Goal: Task Accomplishment & Management: Manage account settings

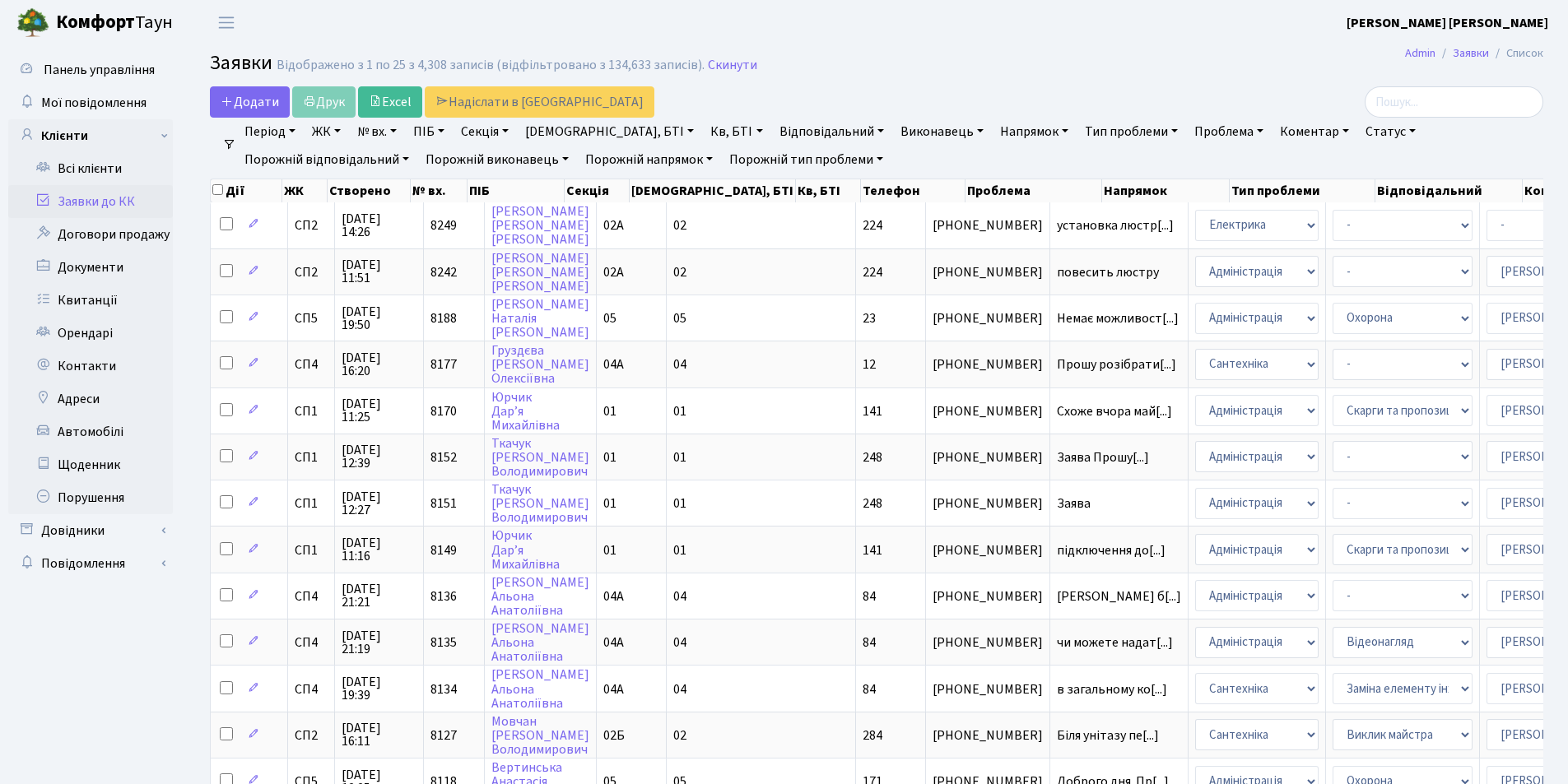
select select "25"
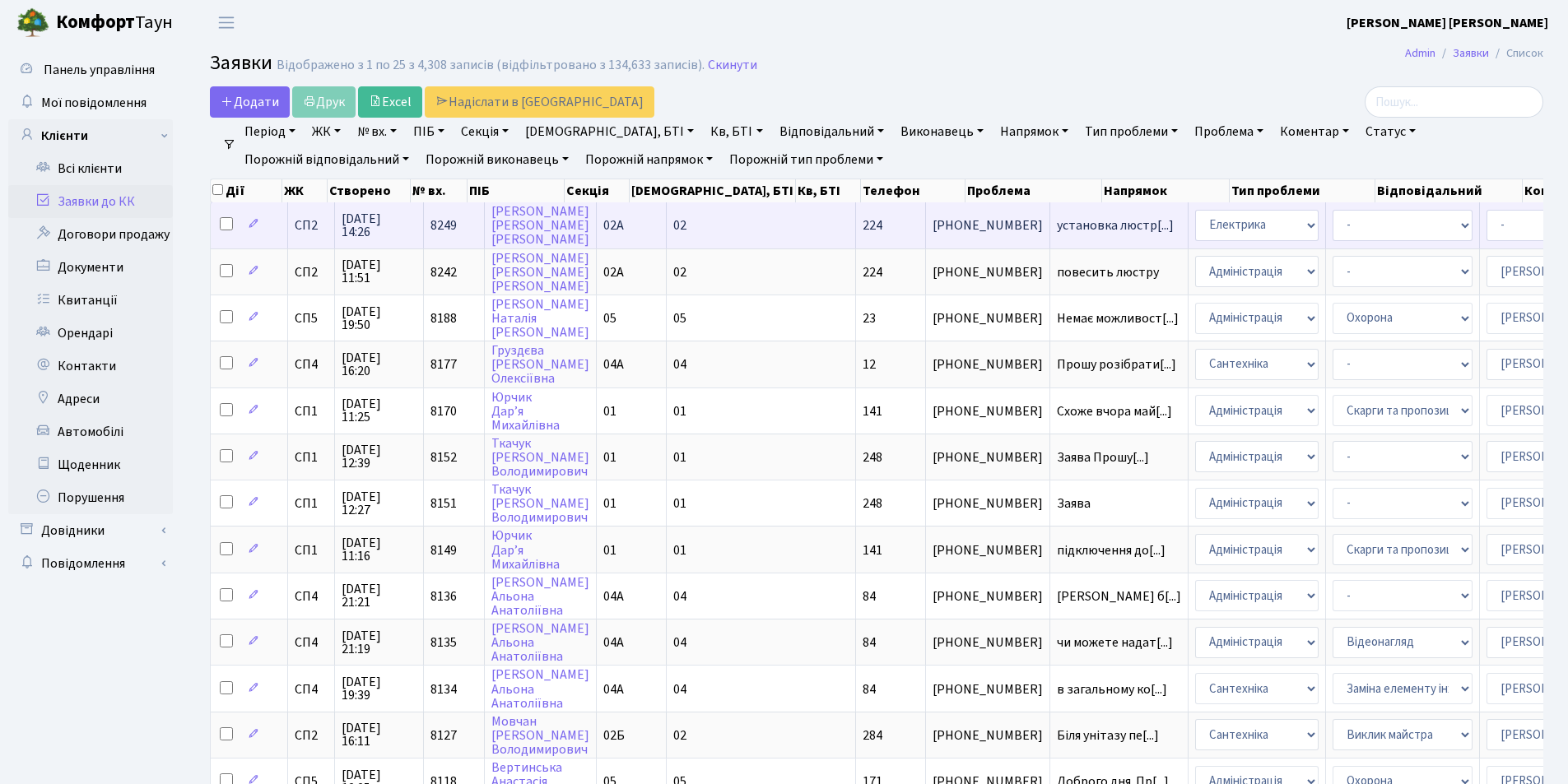
scroll to position [3, 0]
click at [1057, 227] on span "установка люстр[...]" at bounding box center [1115, 226] width 116 height 18
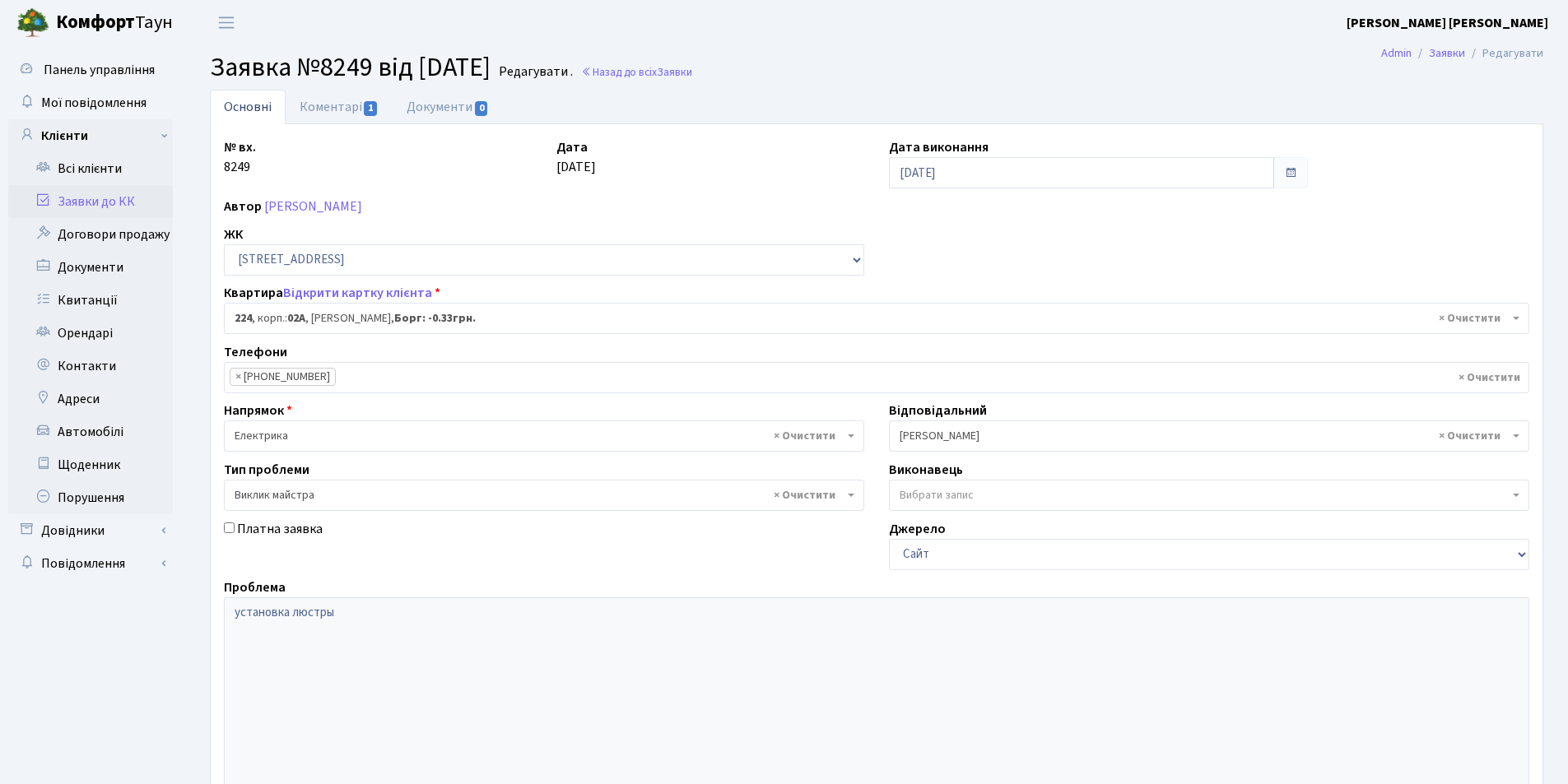
select select "20474"
select select "29"
click at [332, 106] on link "Коментарі 1" at bounding box center [339, 106] width 107 height 34
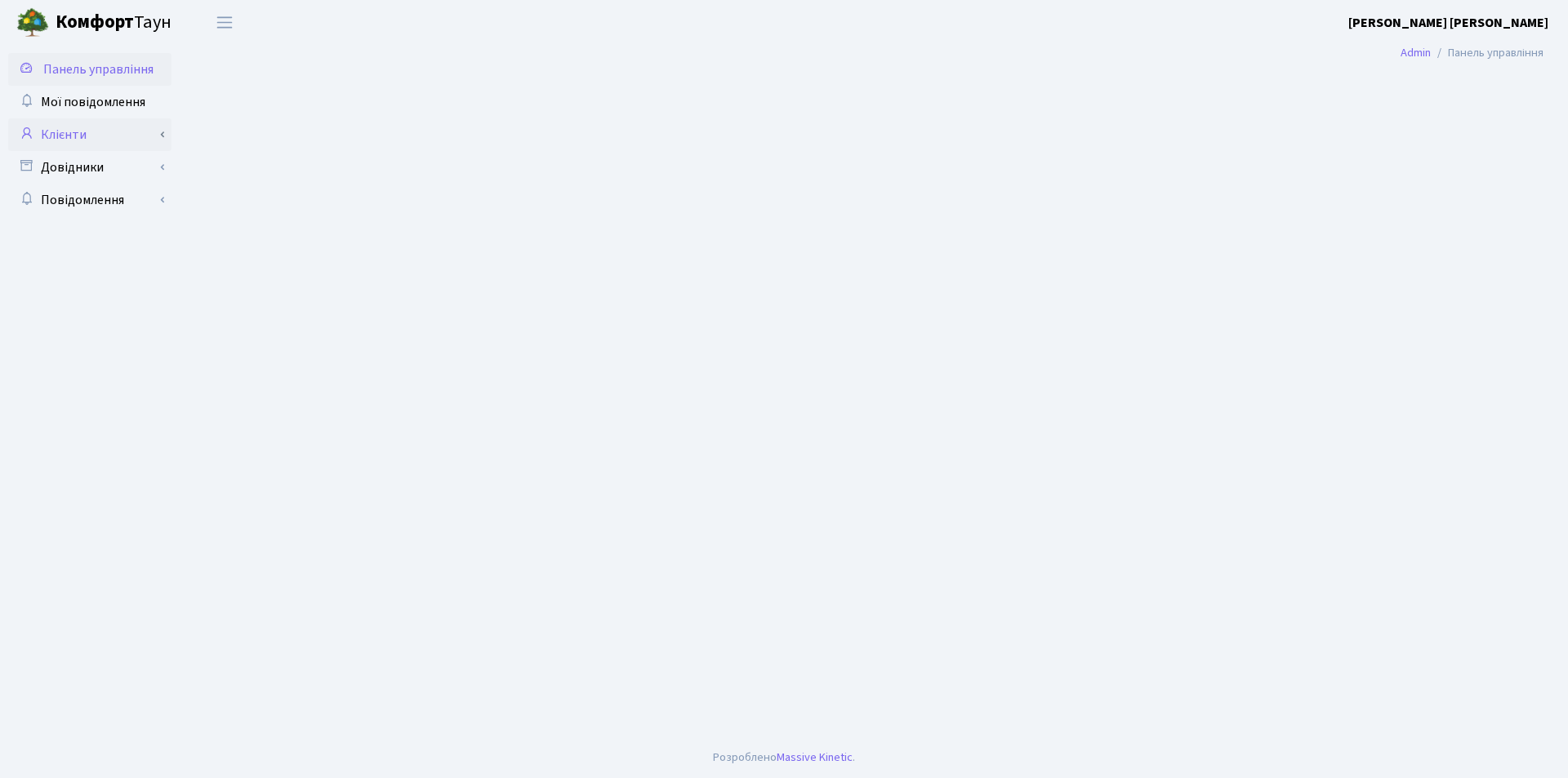
click at [81, 135] on link "Клієнти" at bounding box center [89, 134] width 163 height 32
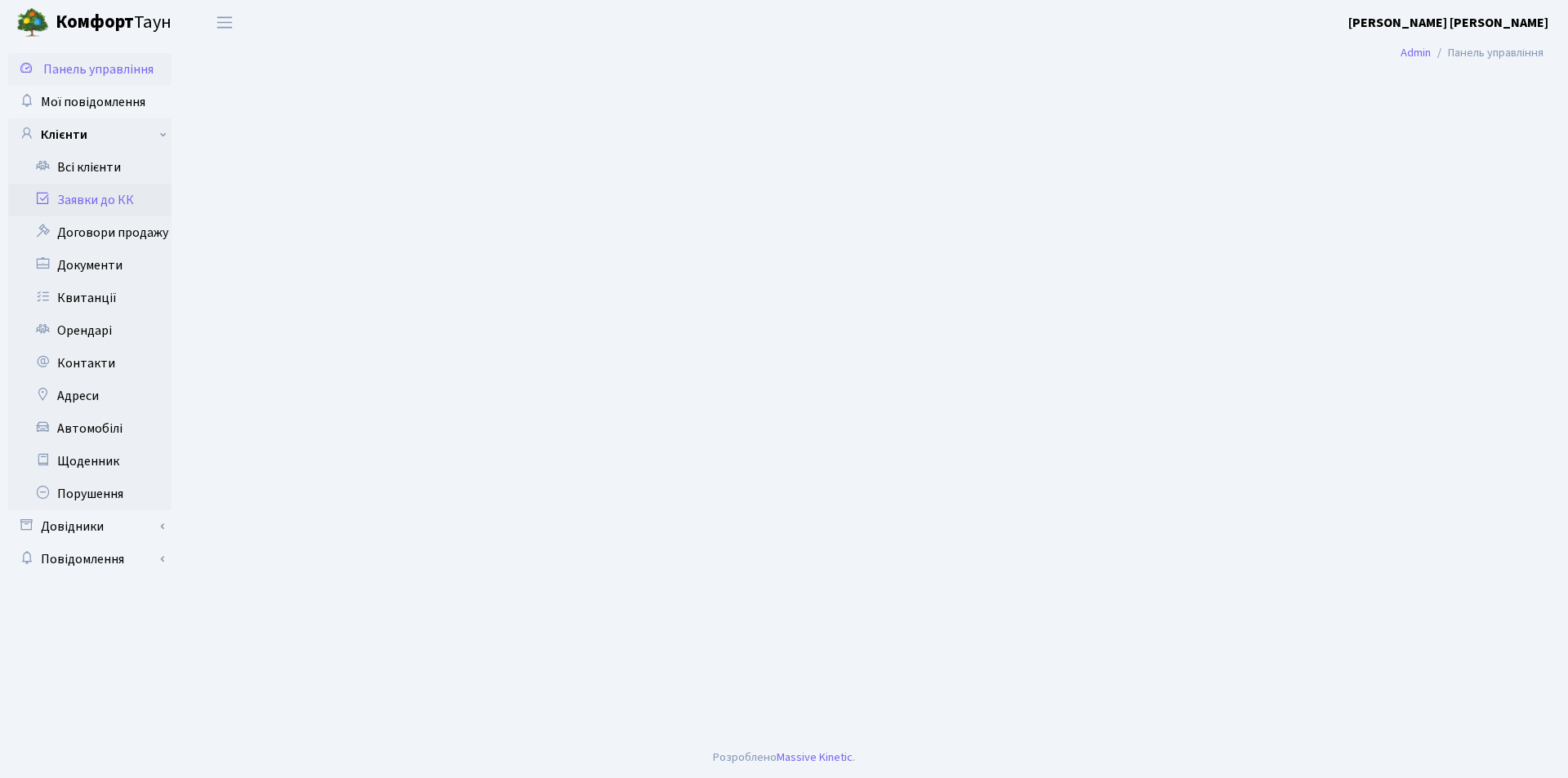
click at [91, 201] on link "Заявки до КК" at bounding box center [89, 200] width 163 height 32
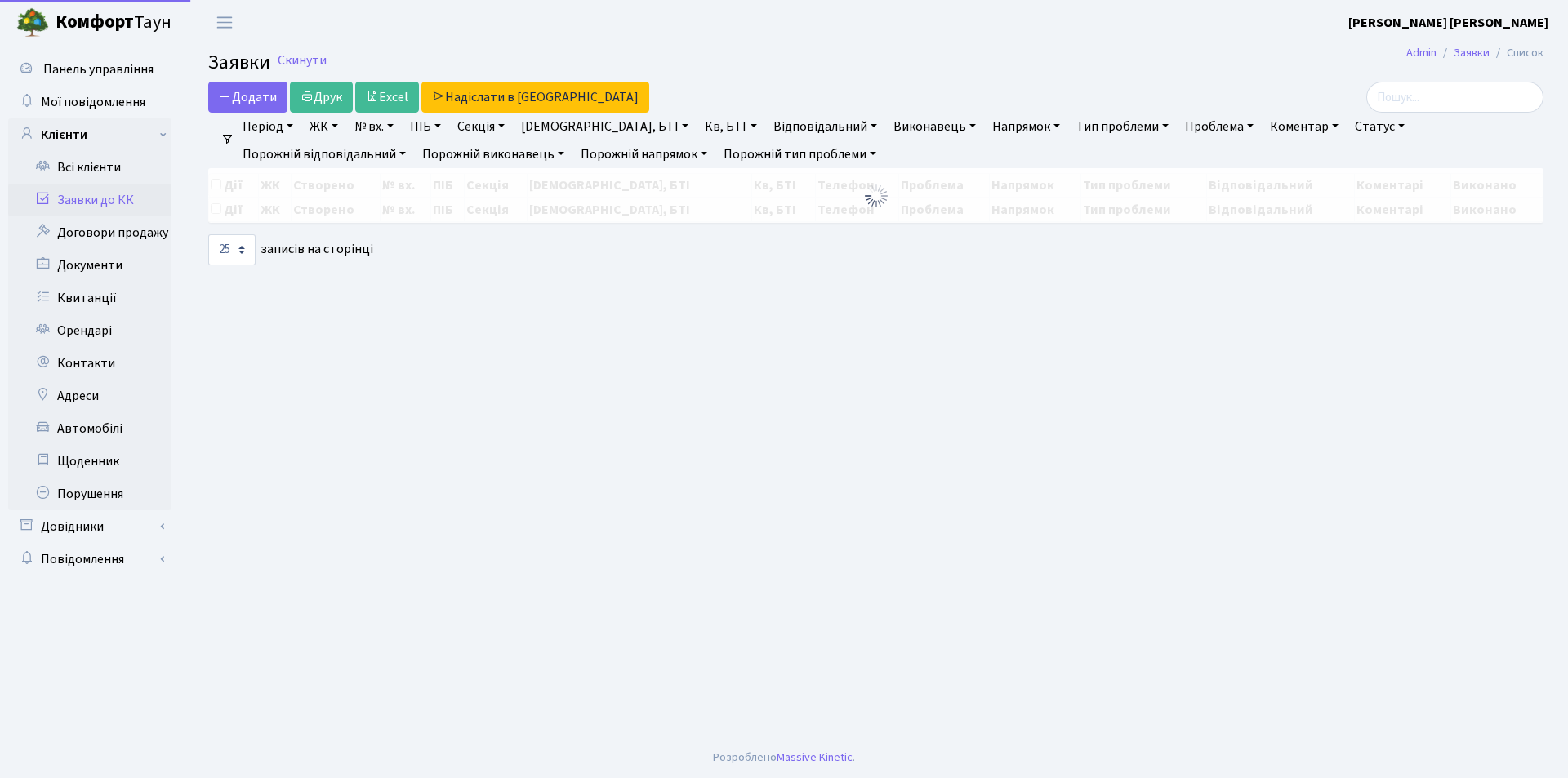
select select "25"
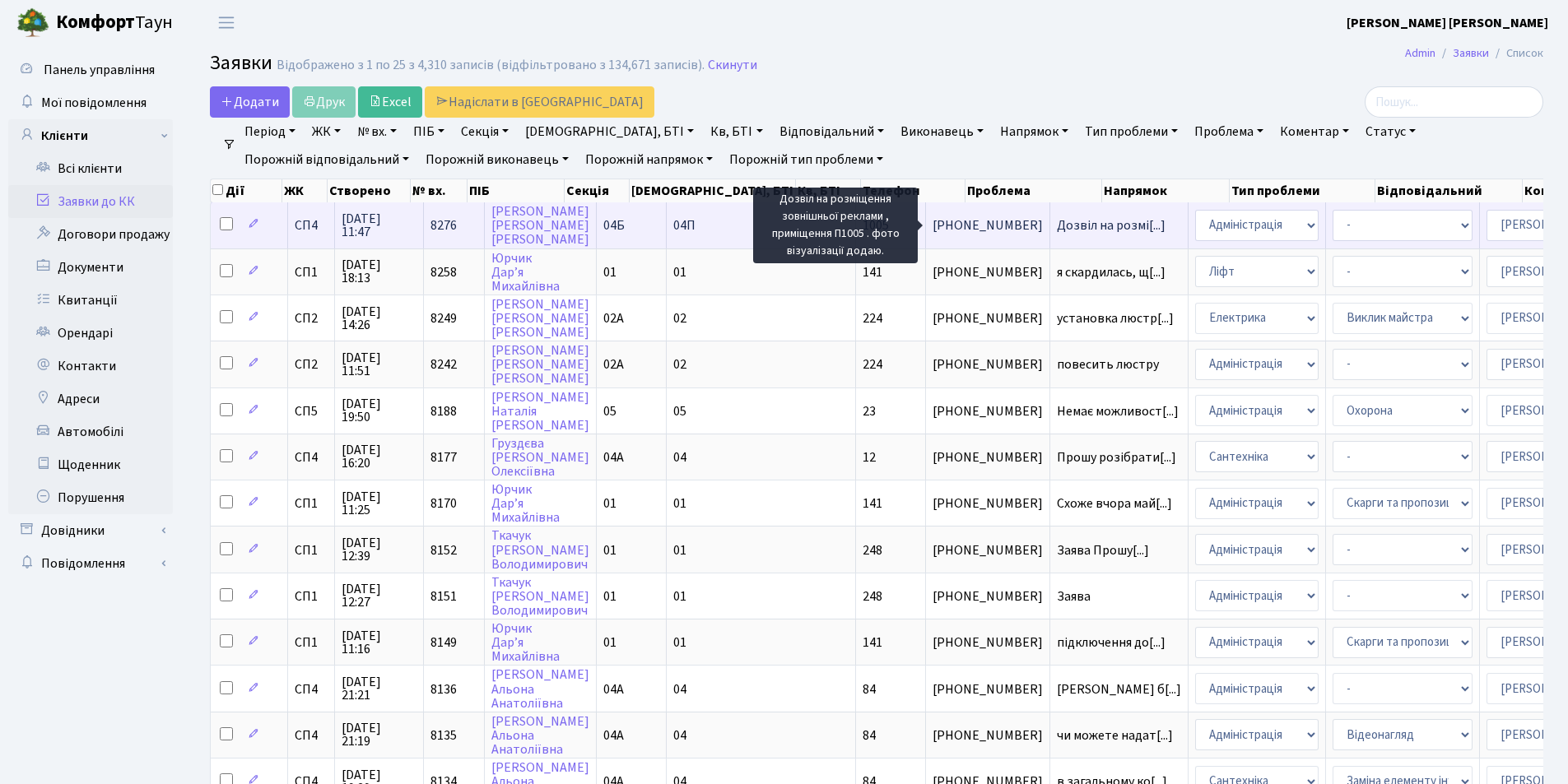
click at [1057, 227] on span "Дозвіл на розмі[...]" at bounding box center [1110, 226] width 108 height 18
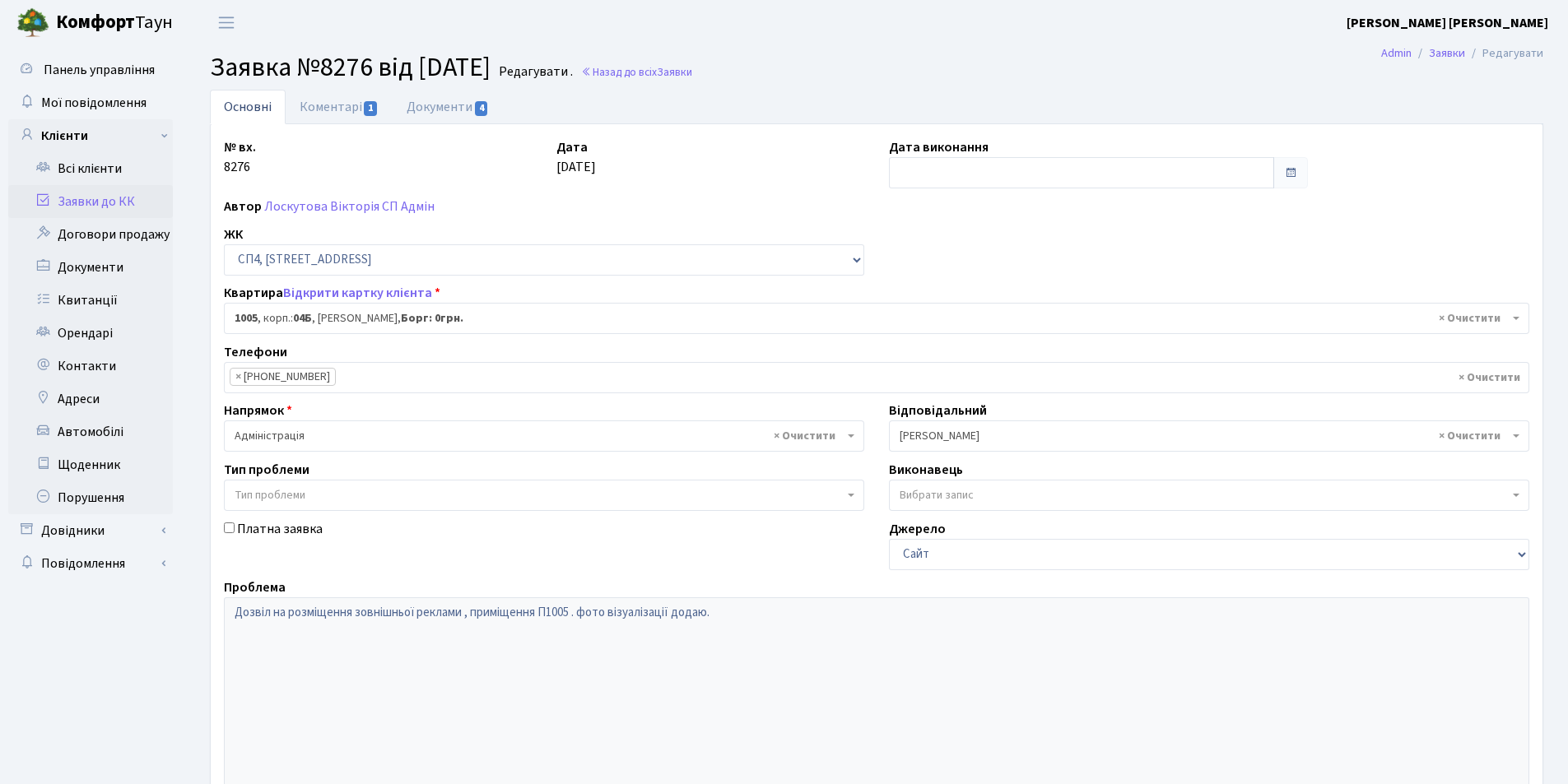
select select "22113"
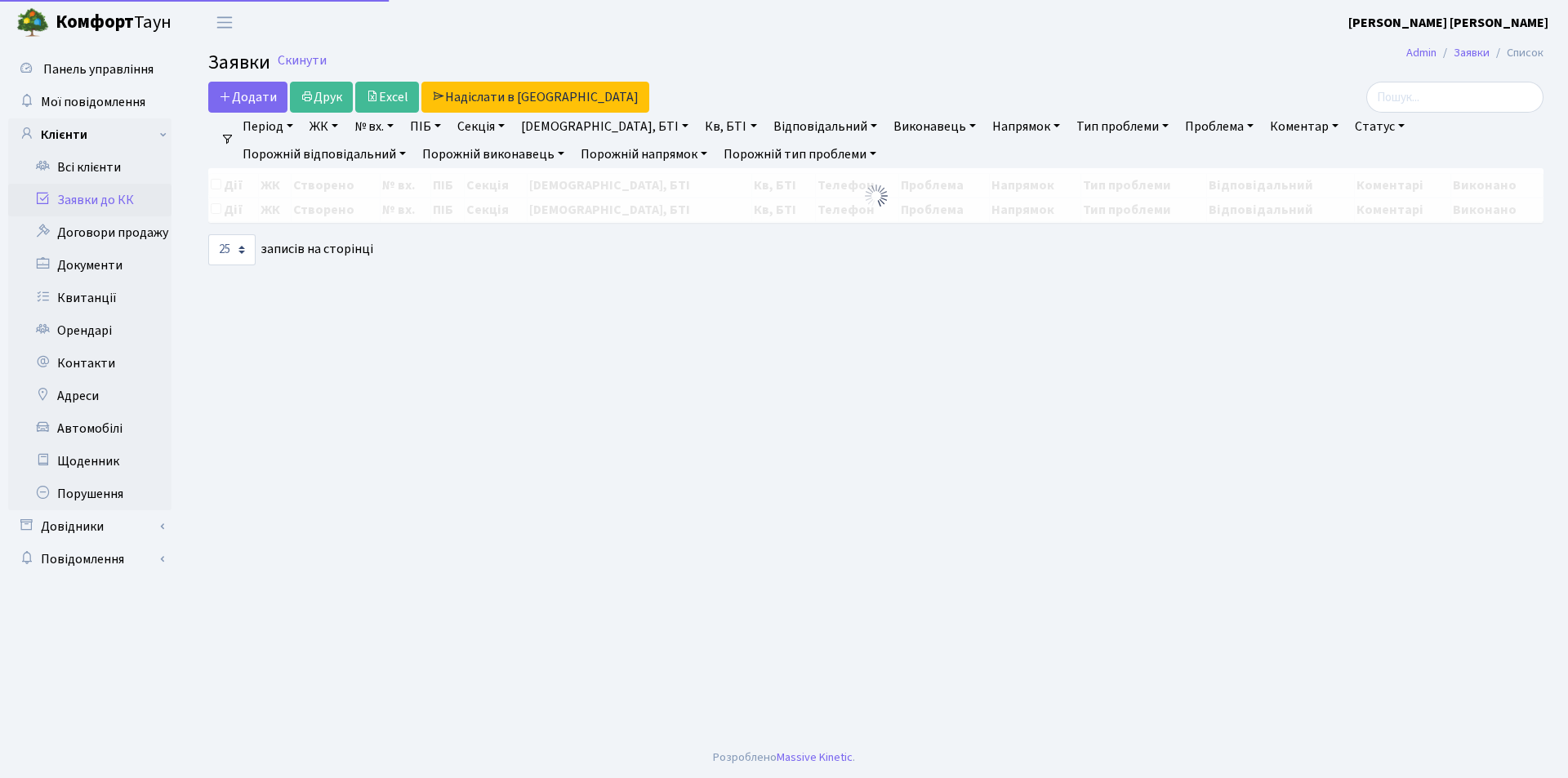
select select "25"
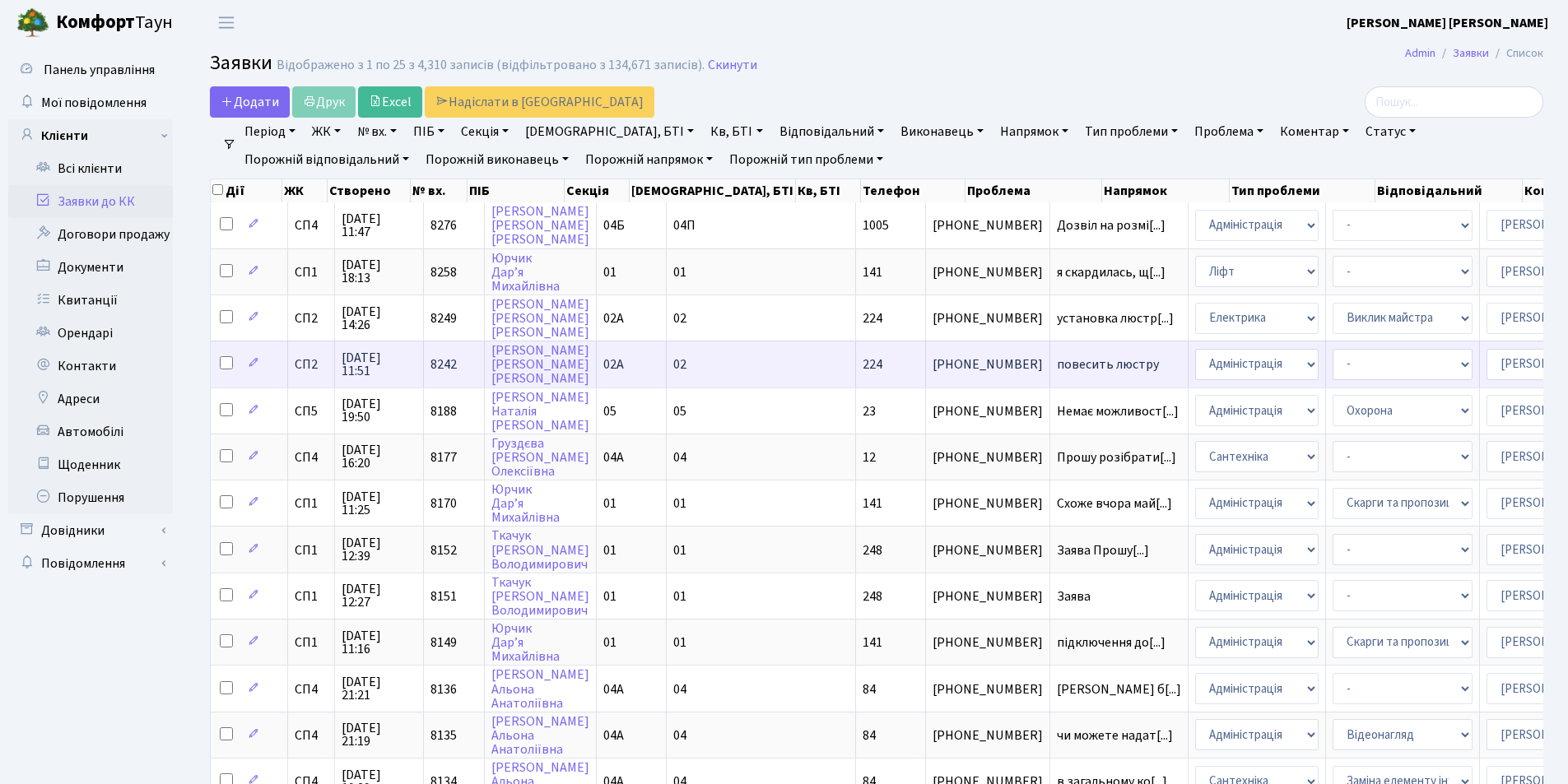
click at [1057, 363] on span "повесить люстру" at bounding box center [1118, 364] width 125 height 13
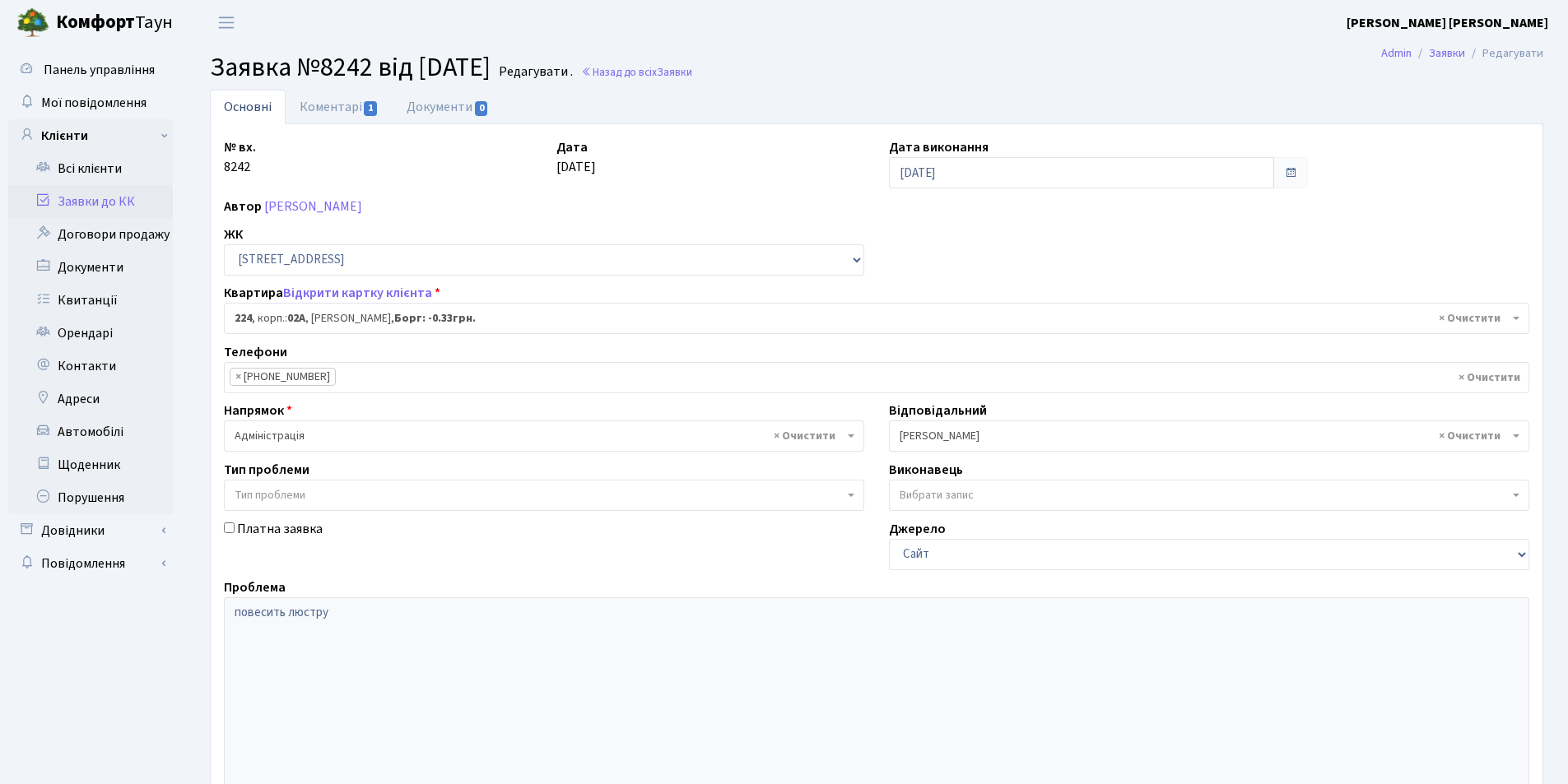
select select "20474"
click at [345, 109] on link "Коментарі 1" at bounding box center [339, 106] width 107 height 34
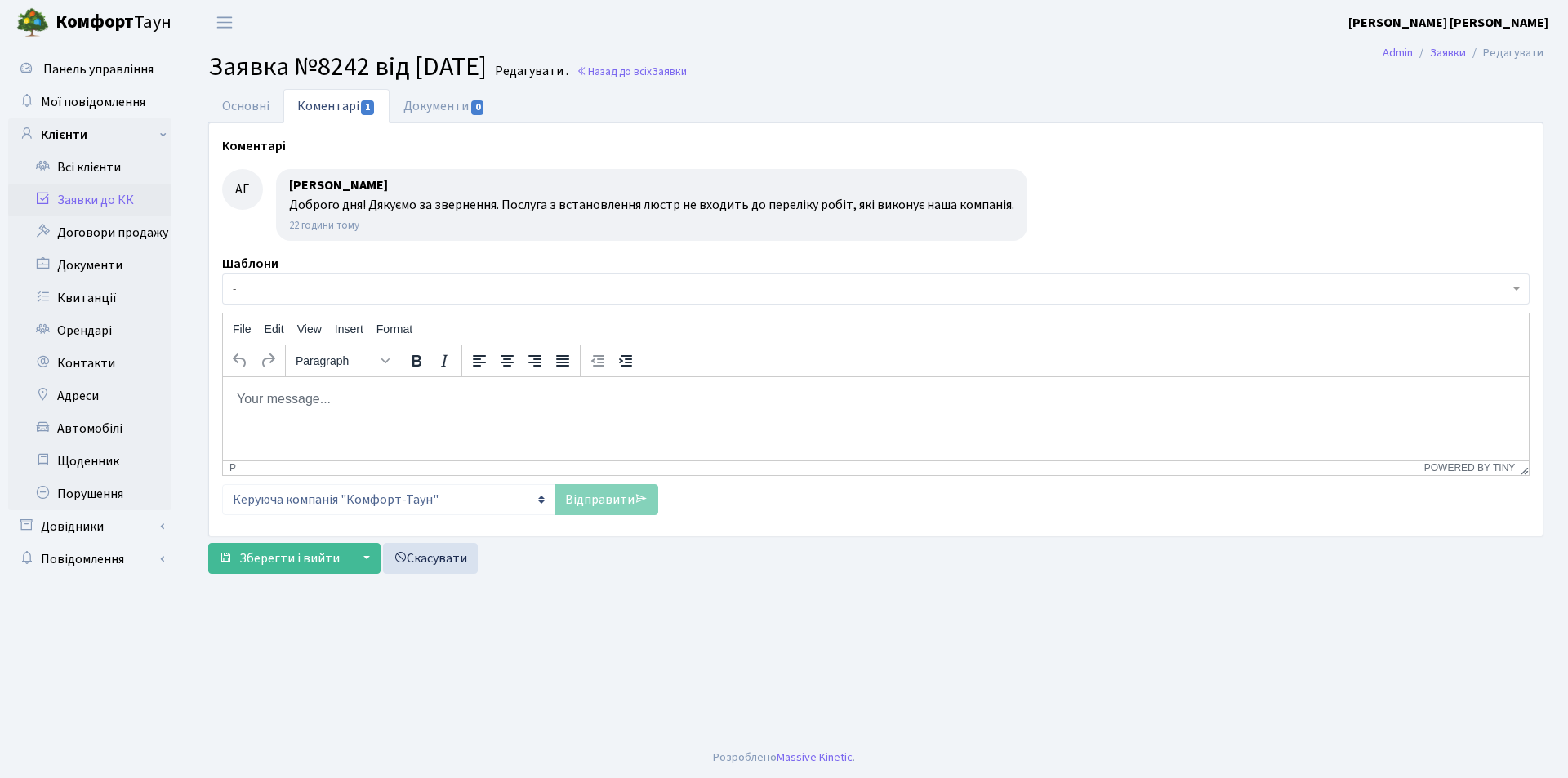
click at [51, 193] on link "Заявки до КК" at bounding box center [89, 200] width 163 height 32
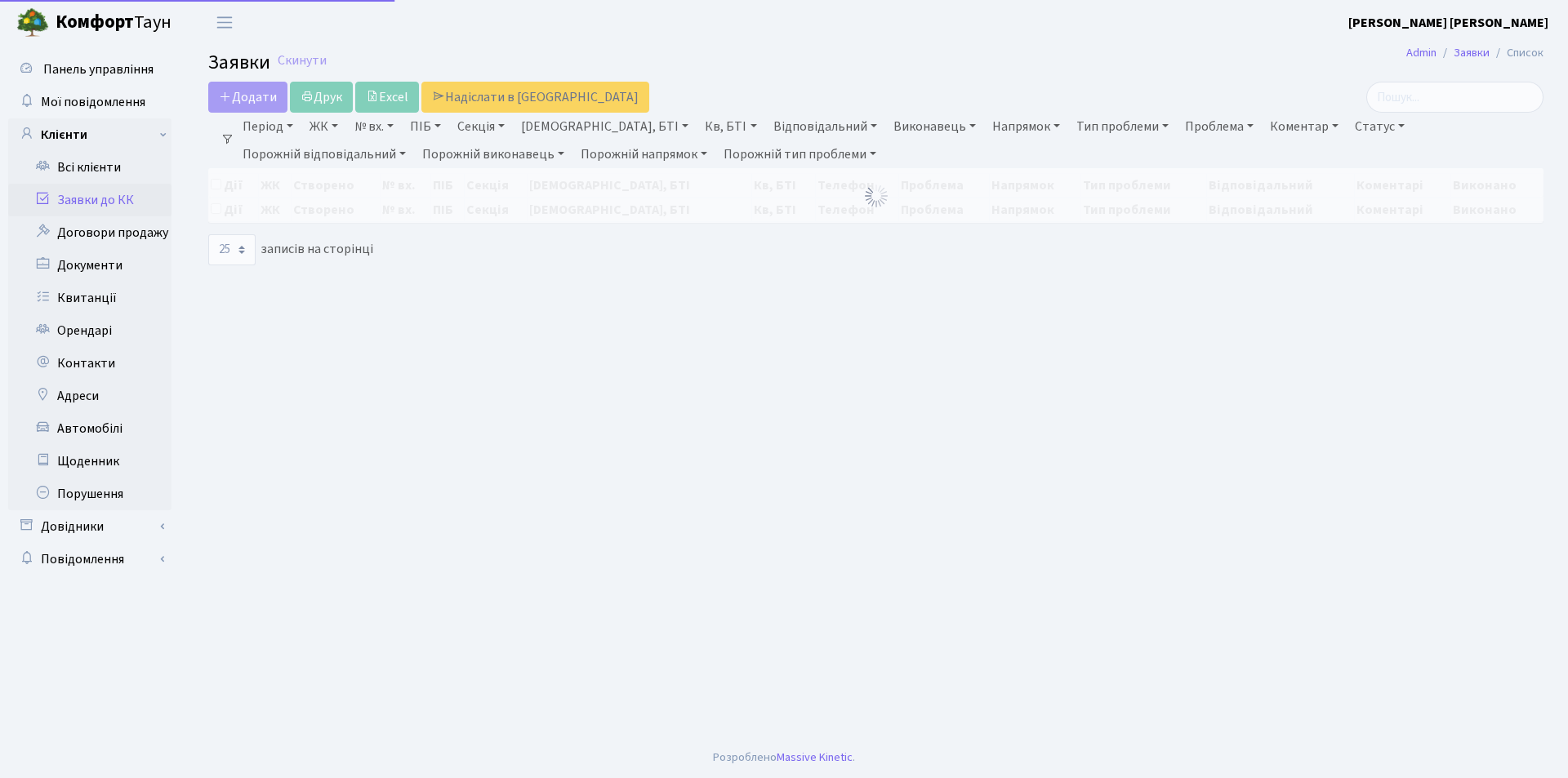
select select "25"
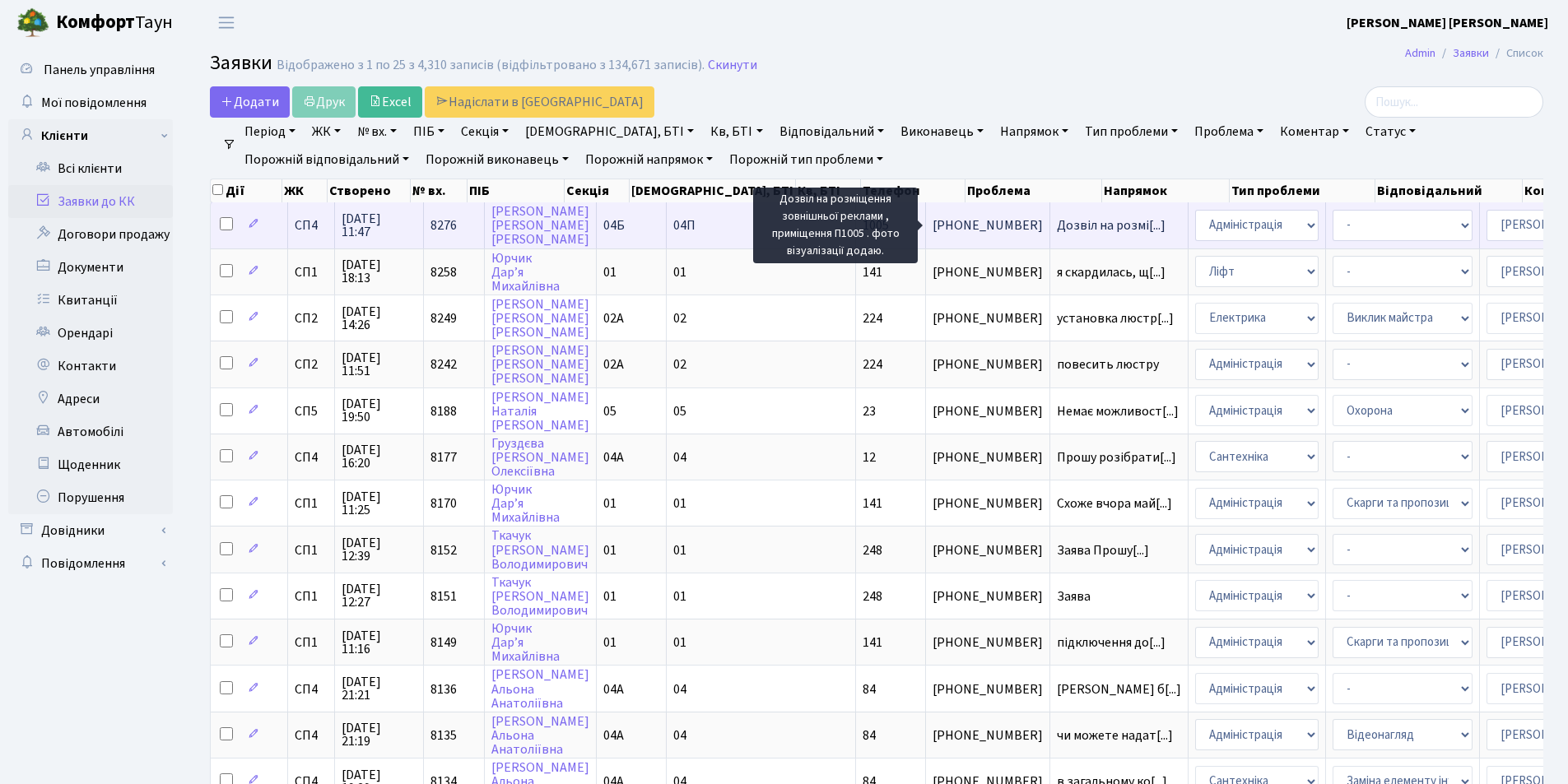
click at [1057, 228] on span "Дозвіл на розмі[...]" at bounding box center [1110, 226] width 108 height 18
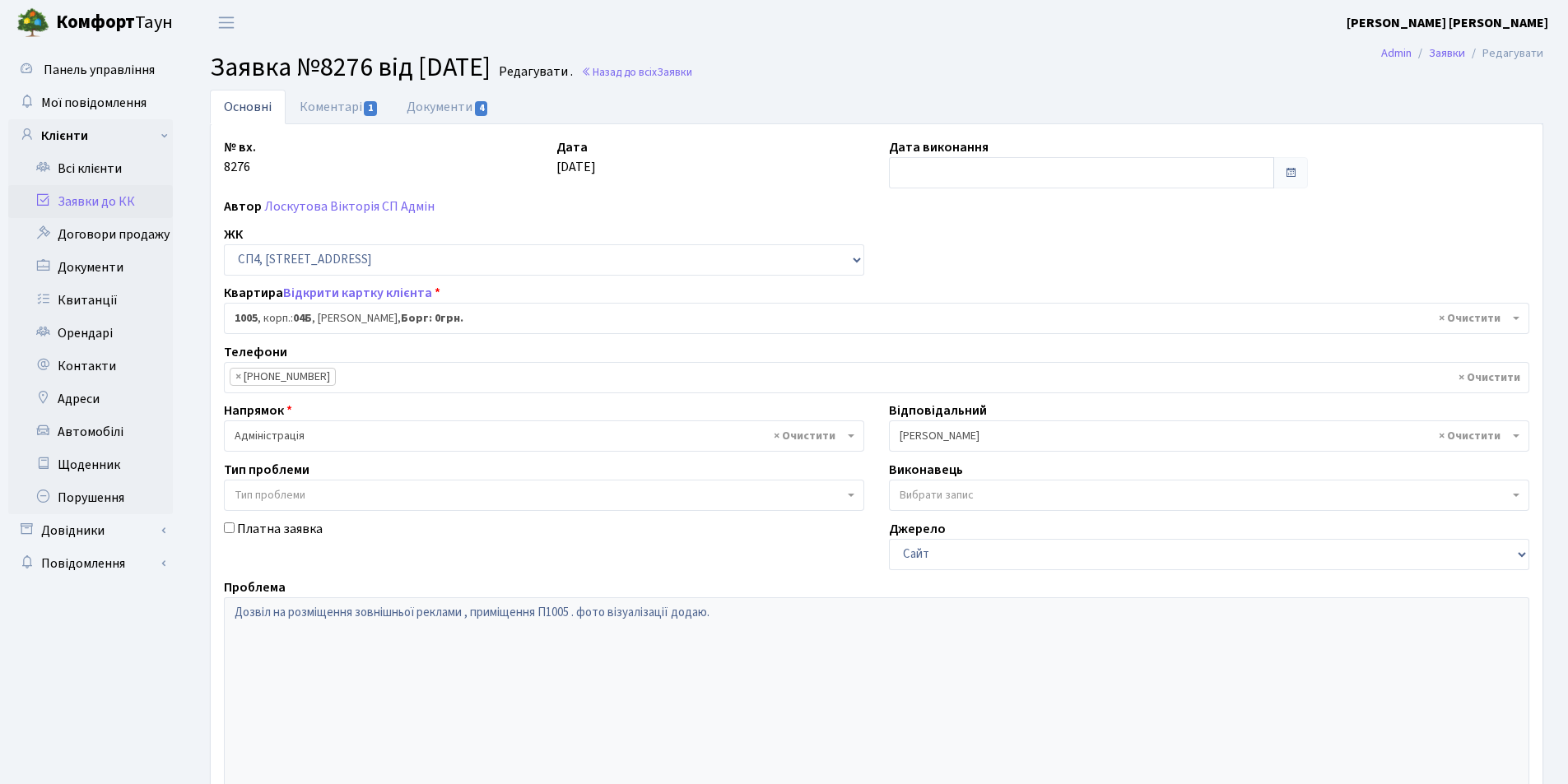
select select "22113"
click at [440, 106] on link "Документи 4" at bounding box center [447, 106] width 110 height 34
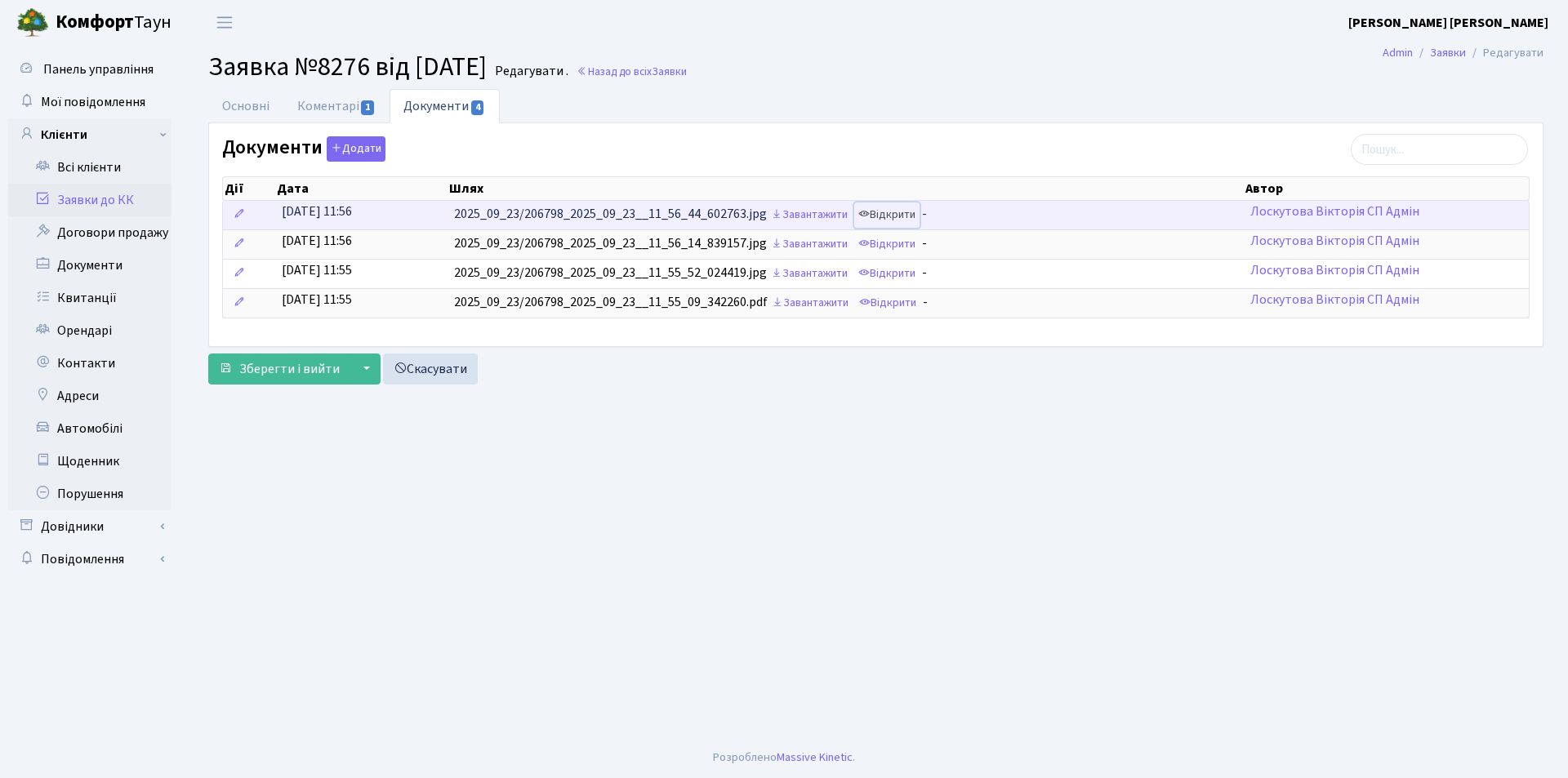
click at [882, 218] on link "Відкрити" at bounding box center [886, 215] width 65 height 25
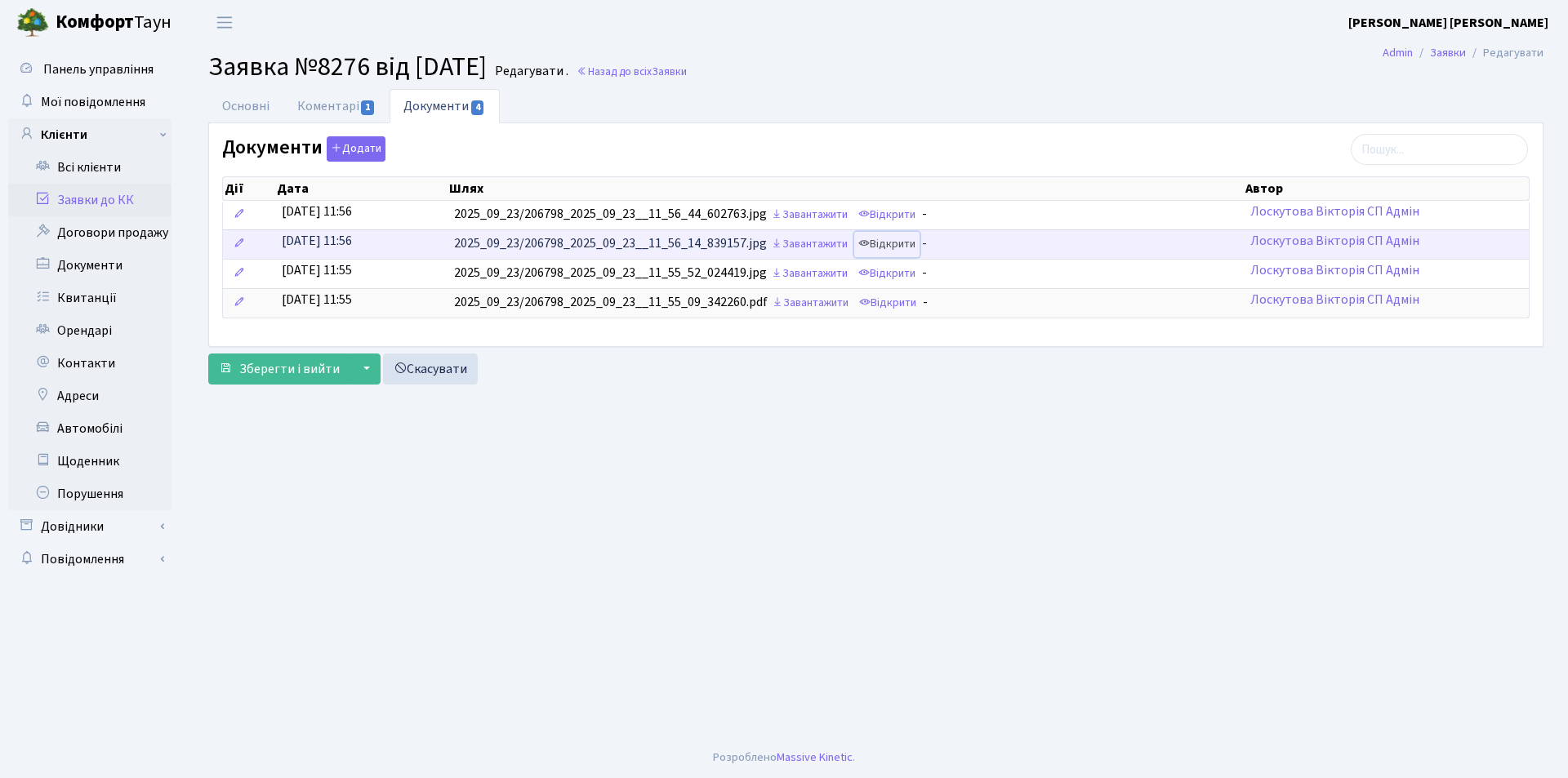
click at [911, 241] on link "Відкрити" at bounding box center [886, 245] width 65 height 25
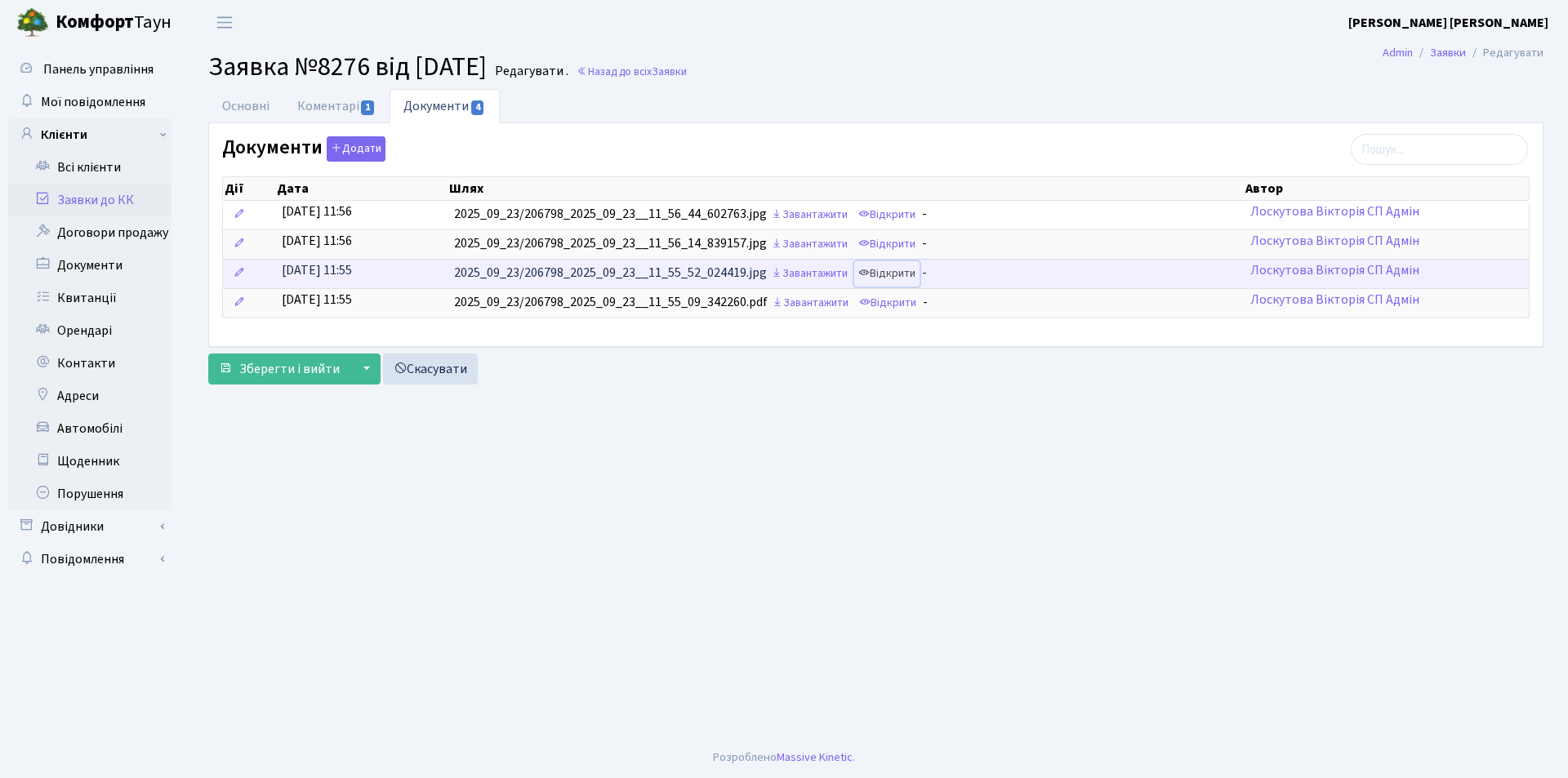
click at [902, 268] on link "Відкрити" at bounding box center [886, 273] width 65 height 25
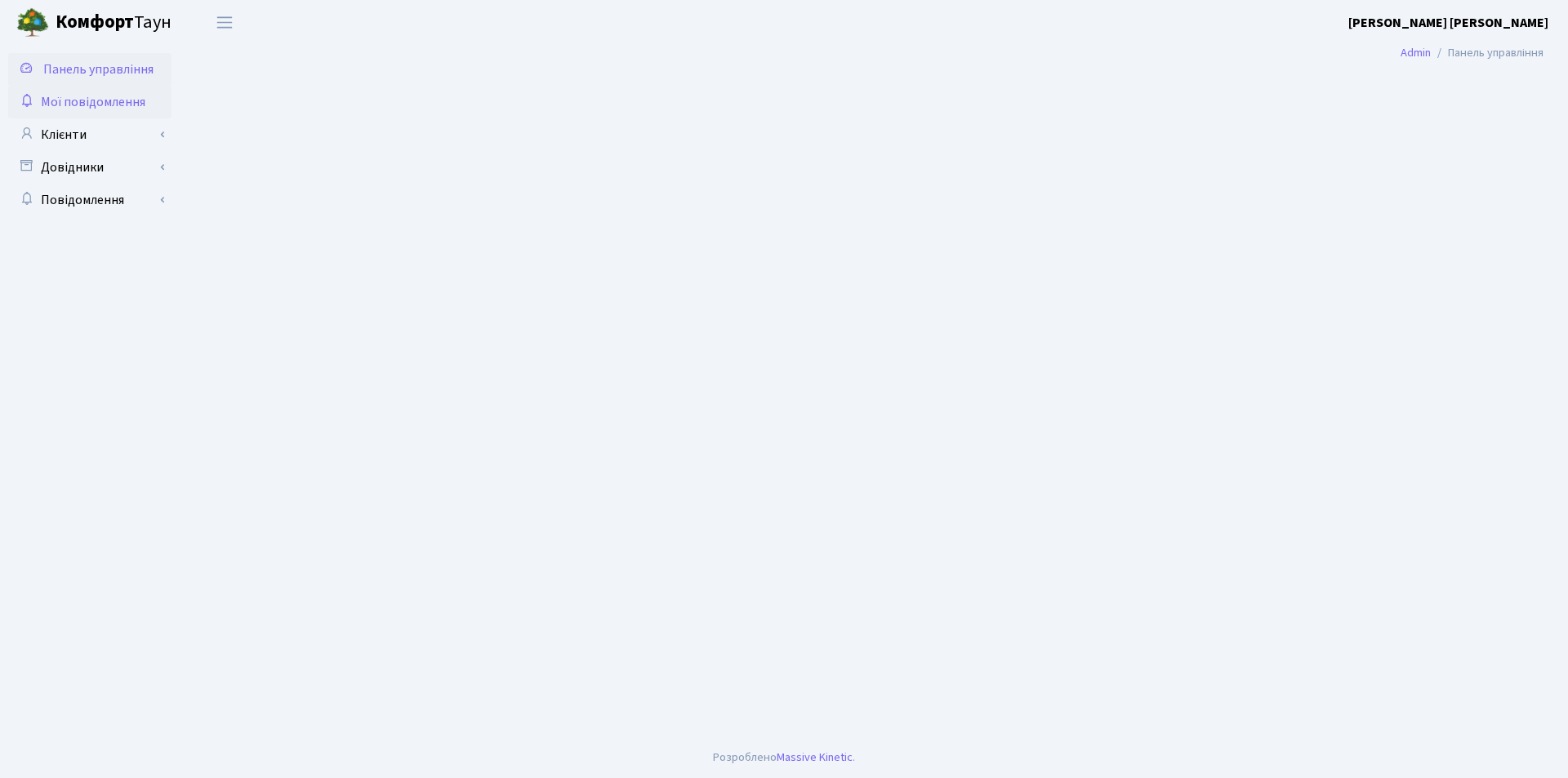
click at [79, 102] on span "Мої повідомлення" at bounding box center [93, 102] width 105 height 18
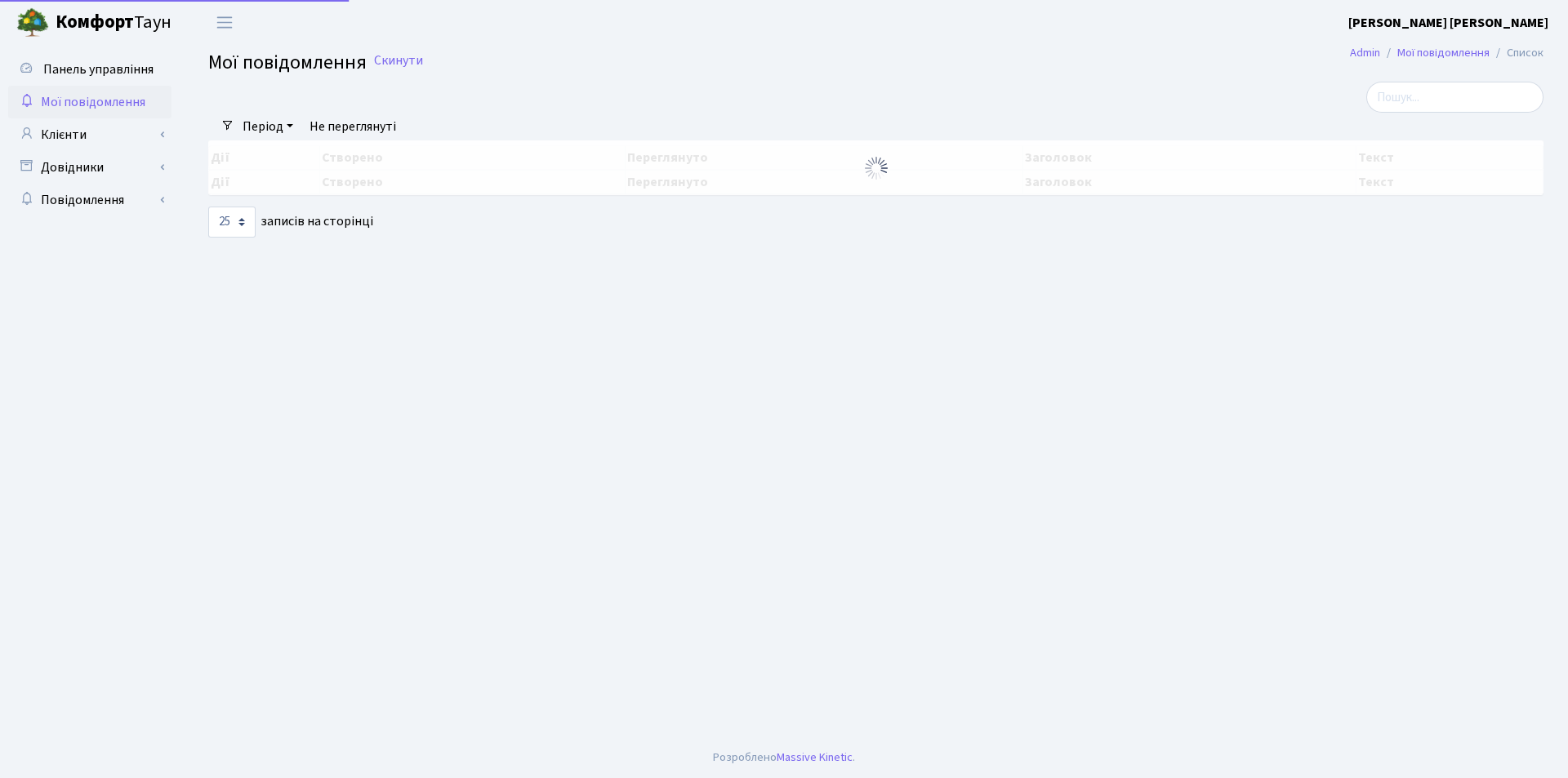
select select "25"
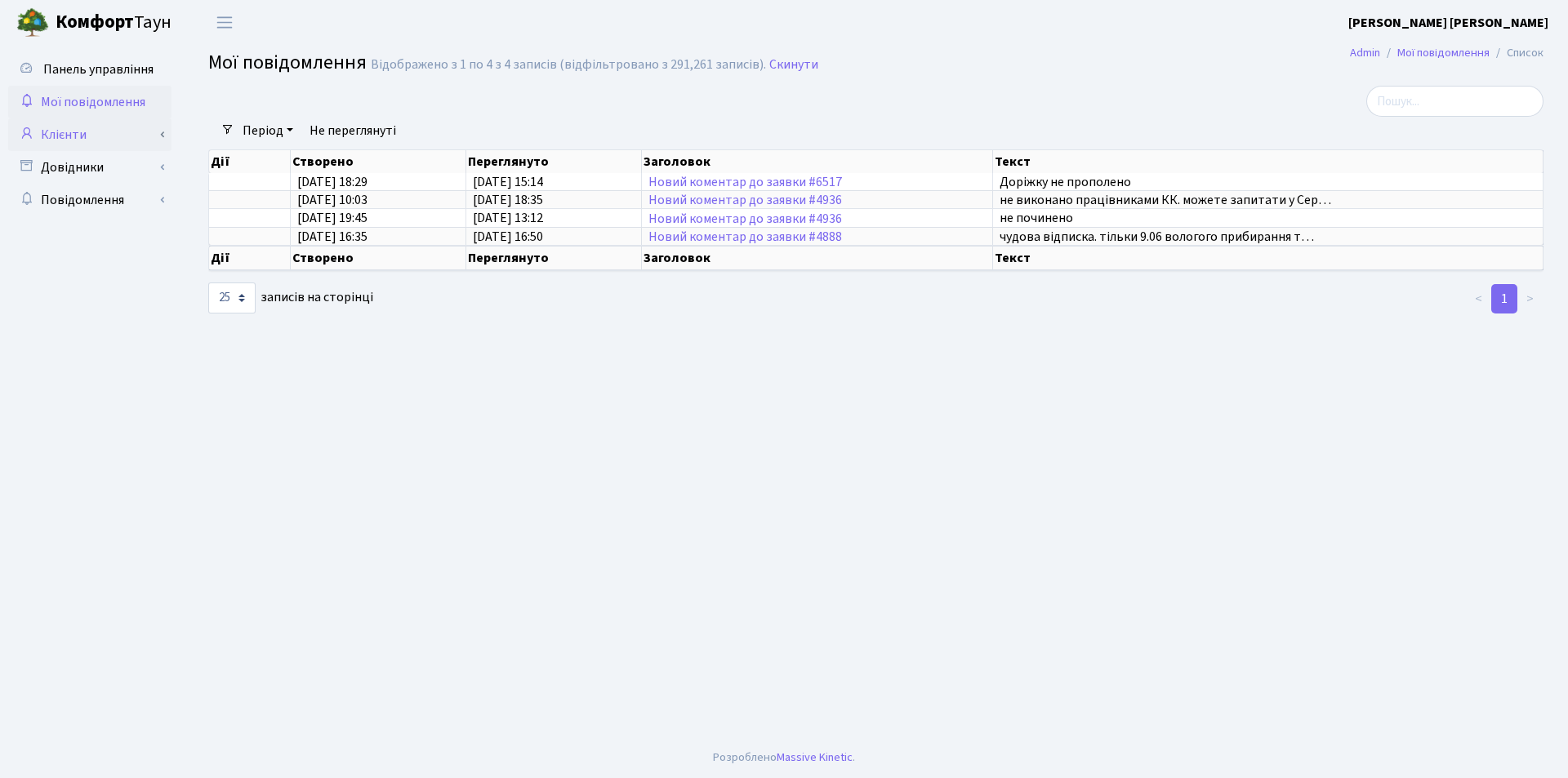
click at [63, 132] on link "Клієнти" at bounding box center [89, 134] width 163 height 32
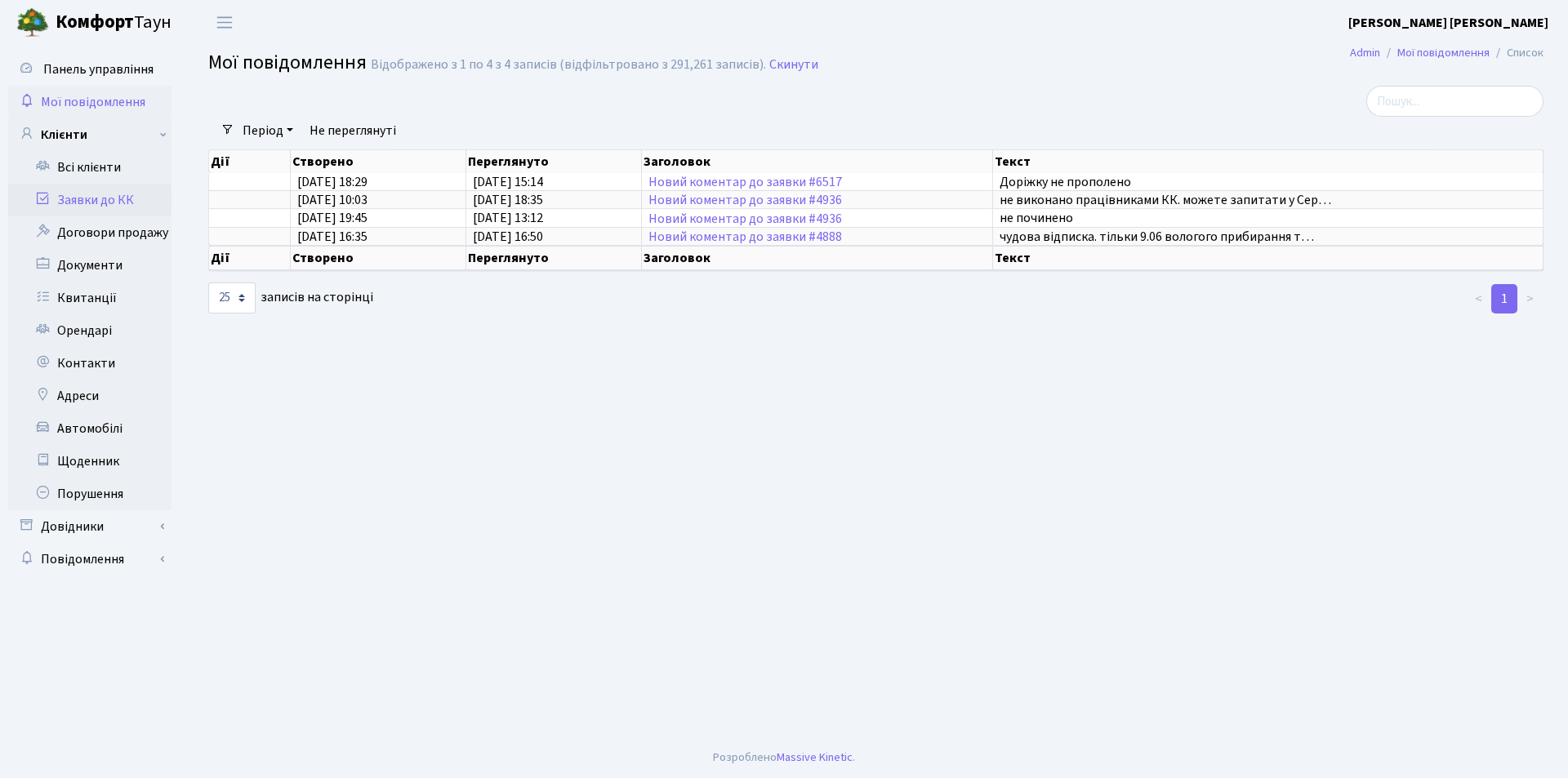
click at [50, 197] on icon at bounding box center [42, 198] width 16 height 15
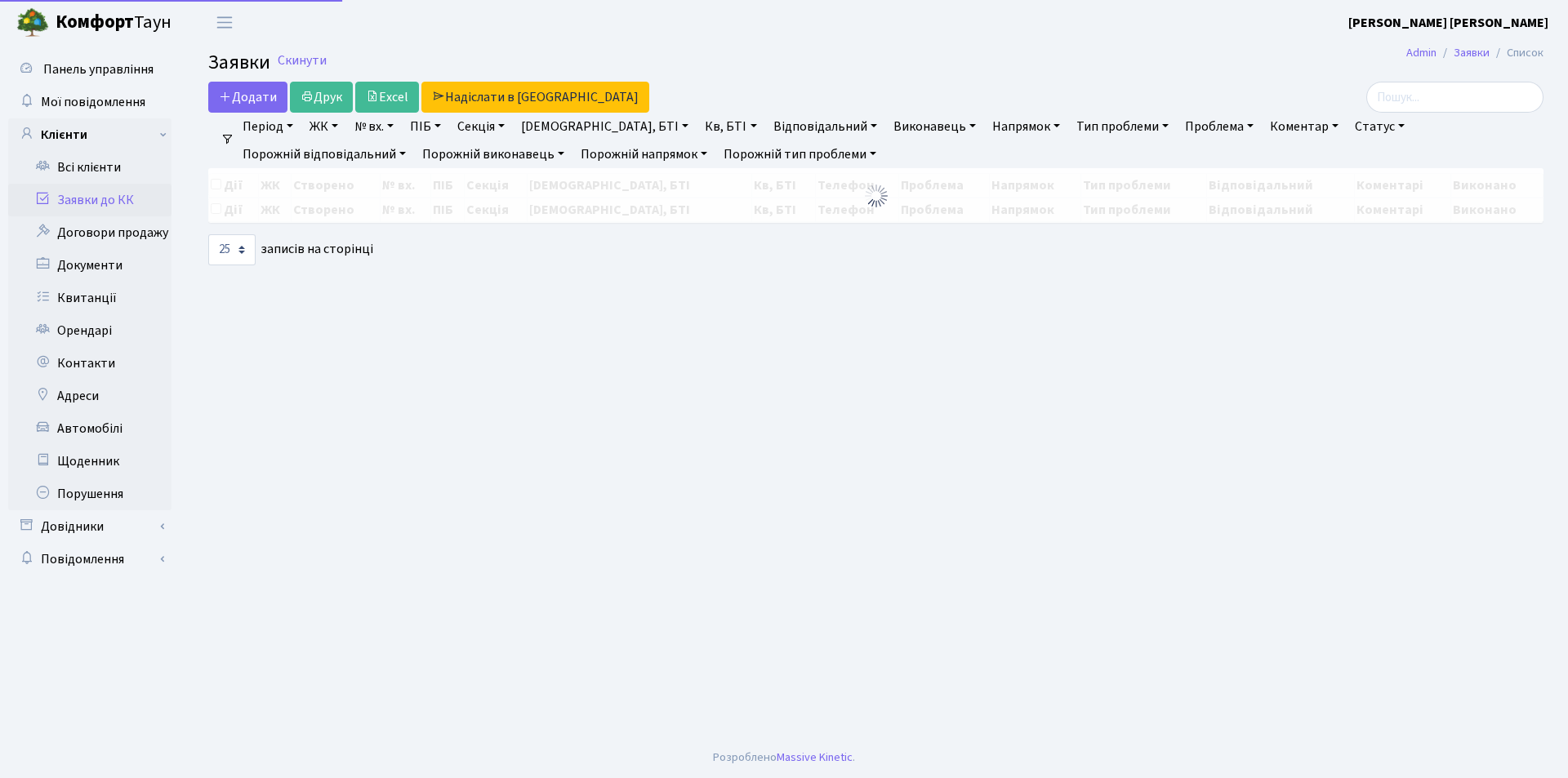
select select "25"
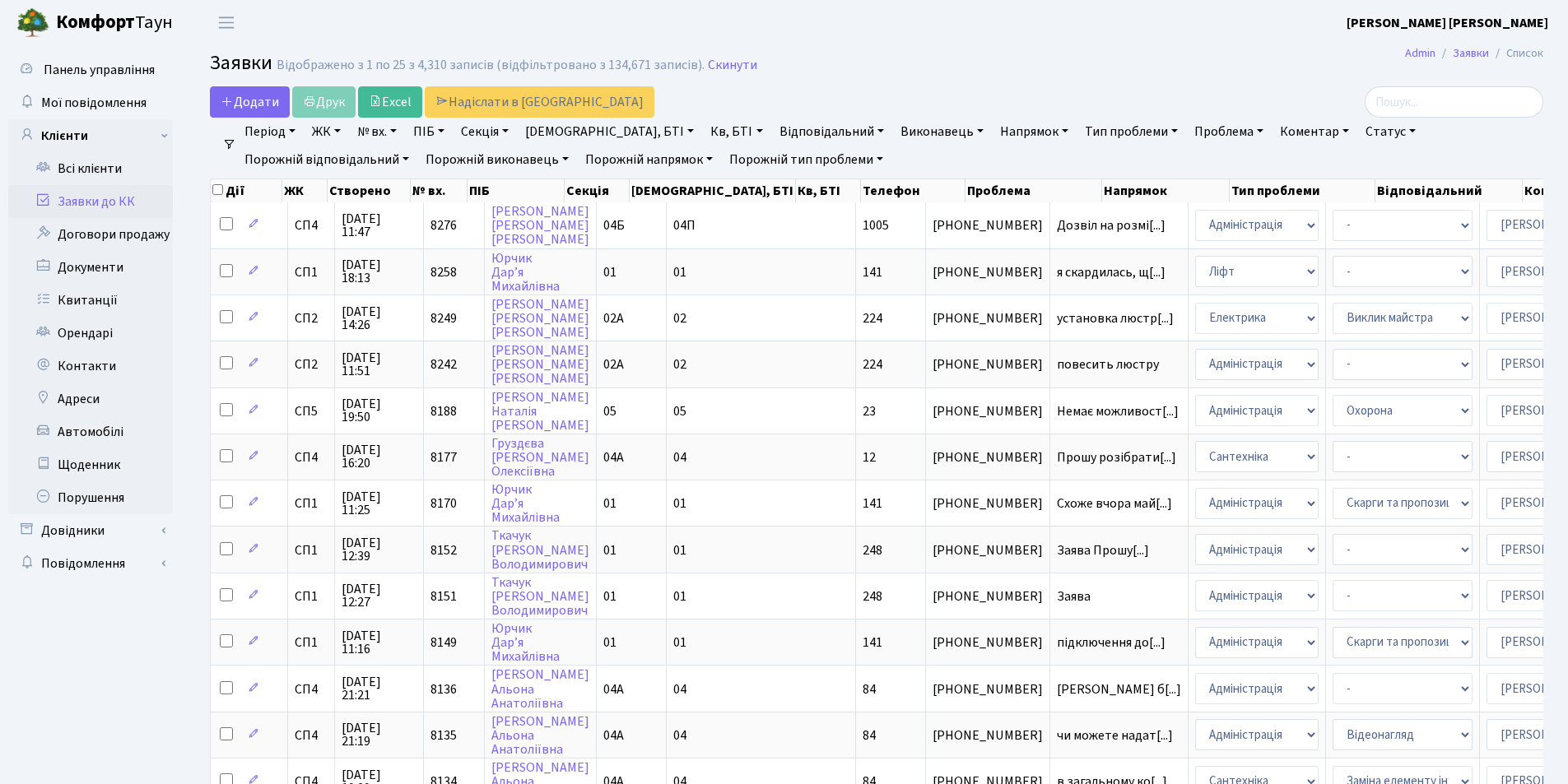
click at [48, 203] on icon at bounding box center [43, 199] width 16 height 15
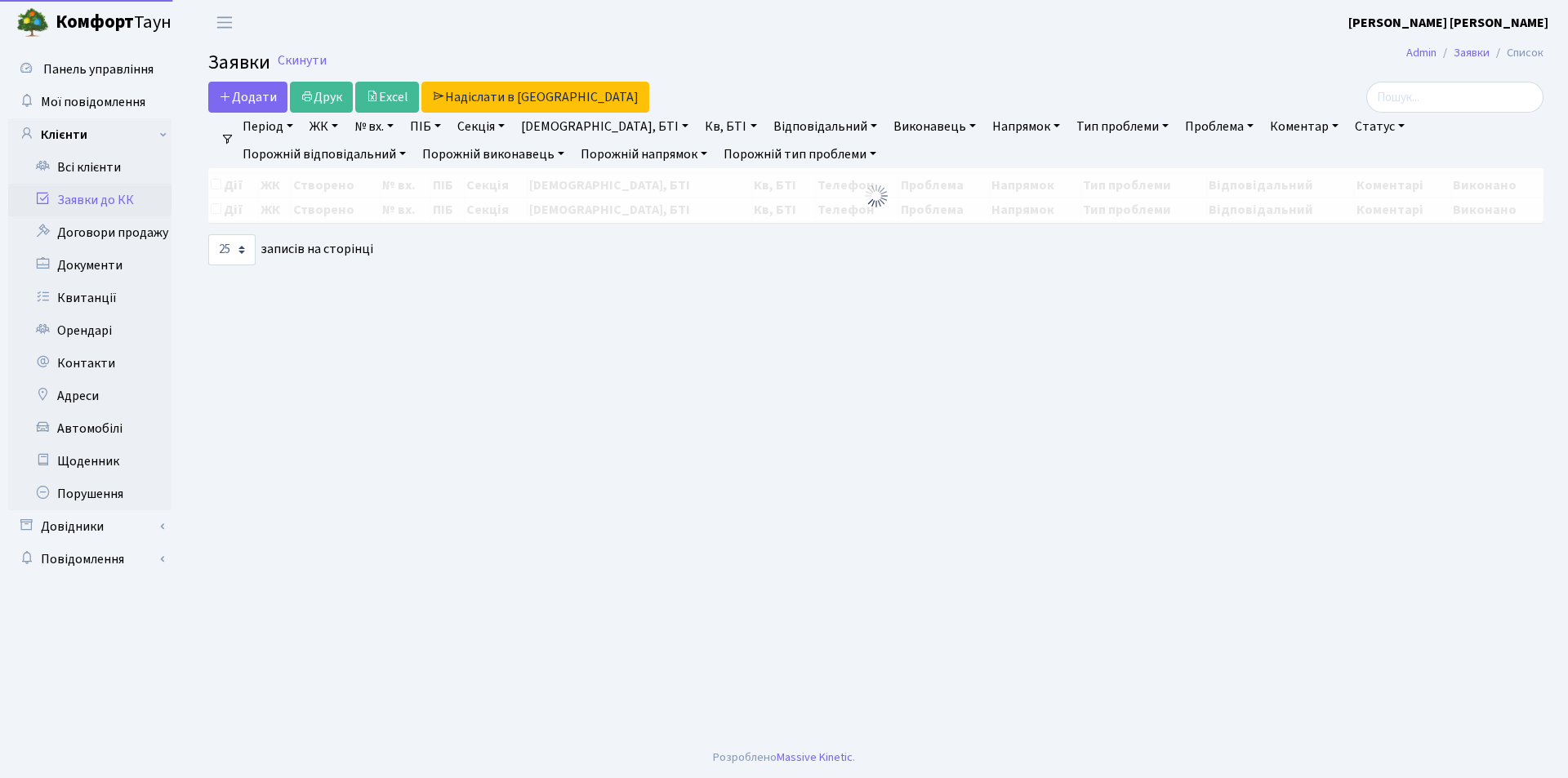
select select "25"
